Goal: Navigation & Orientation: Go to known website

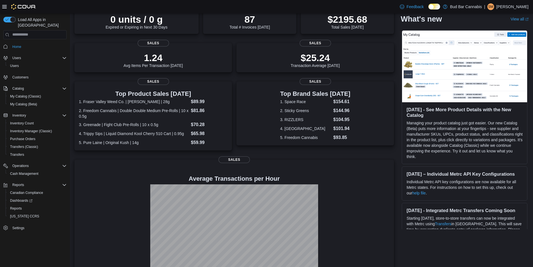
scroll to position [62, 0]
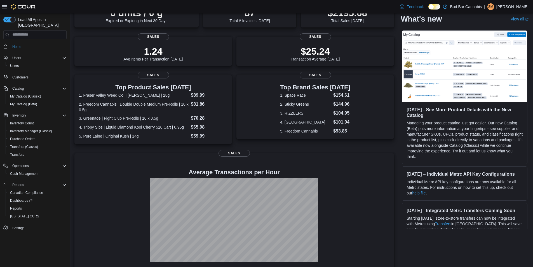
scroll to position [62, 0]
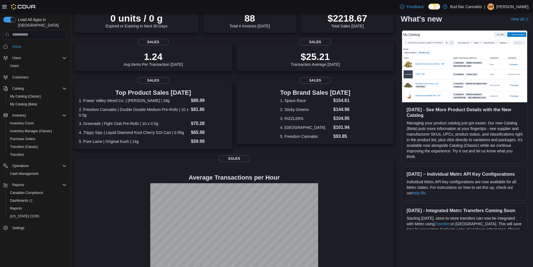
scroll to position [62, 0]
